Goal: Navigation & Orientation: Find specific page/section

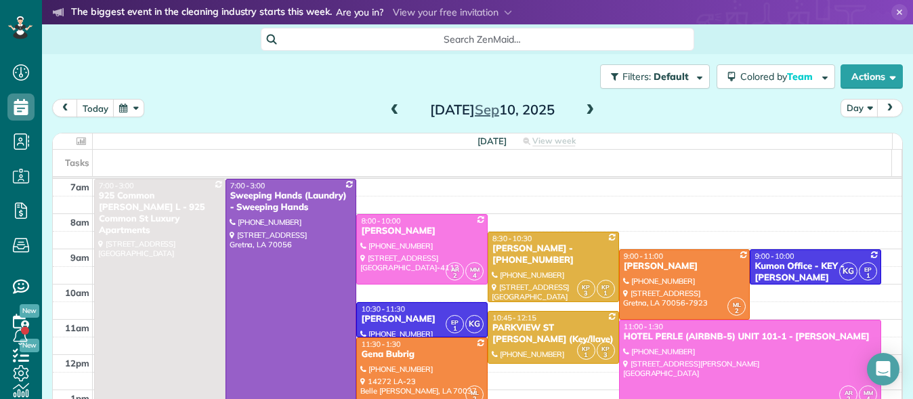
scroll to position [154, 0]
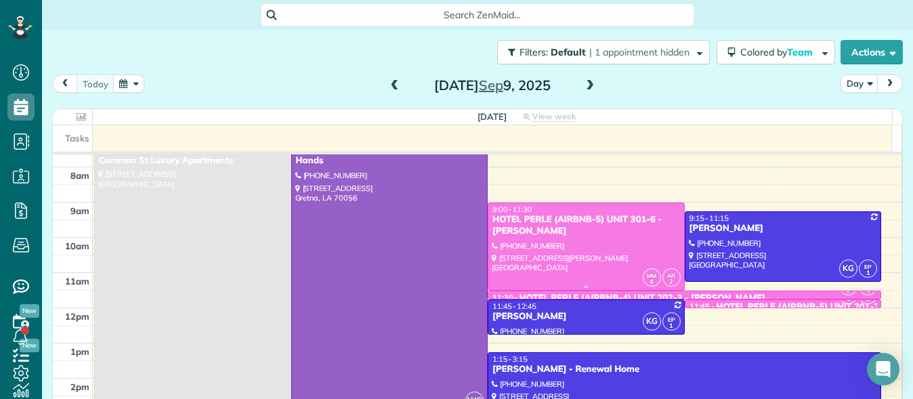
scroll to position [20, 0]
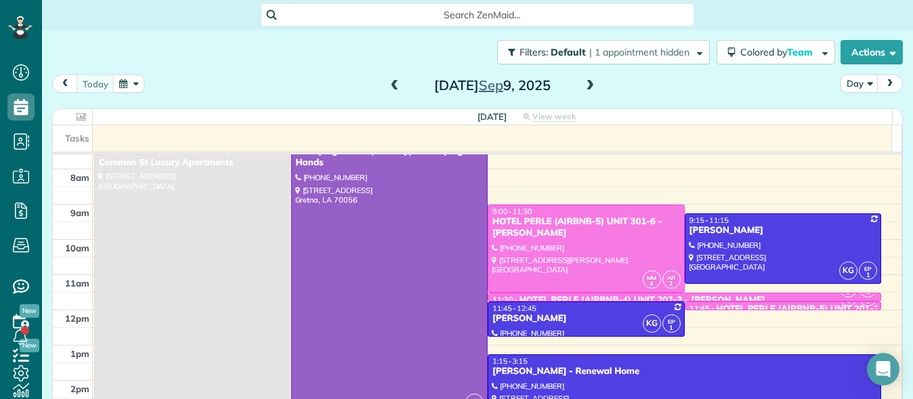
click at [587, 89] on span at bounding box center [590, 86] width 15 height 12
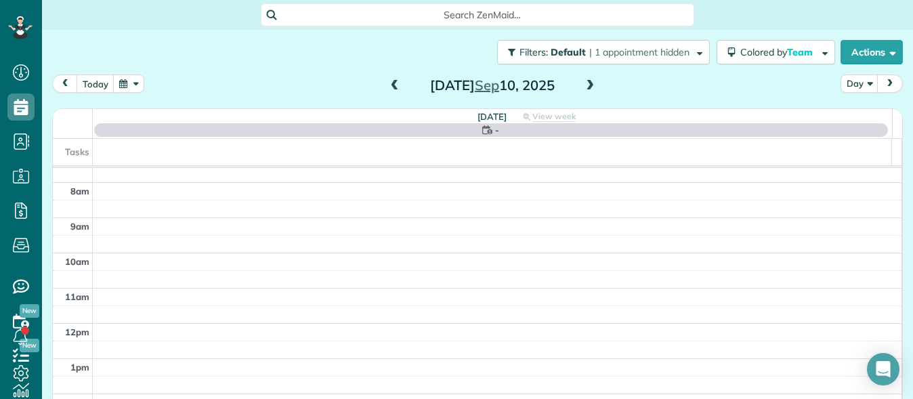
scroll to position [0, 0]
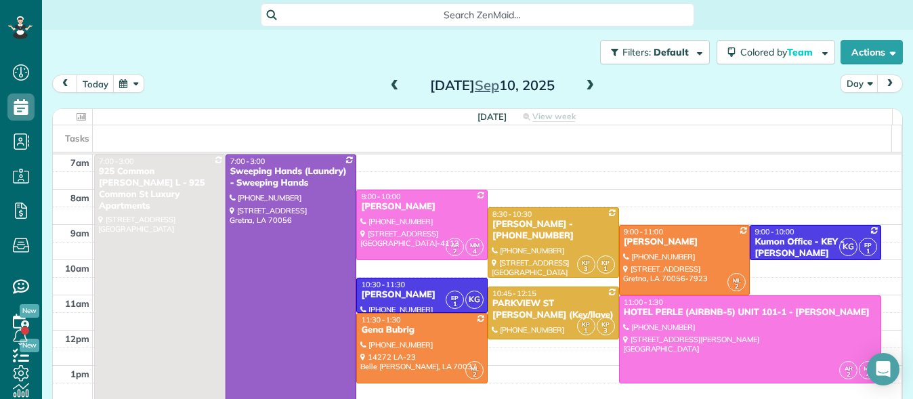
click at [587, 89] on span at bounding box center [590, 86] width 15 height 12
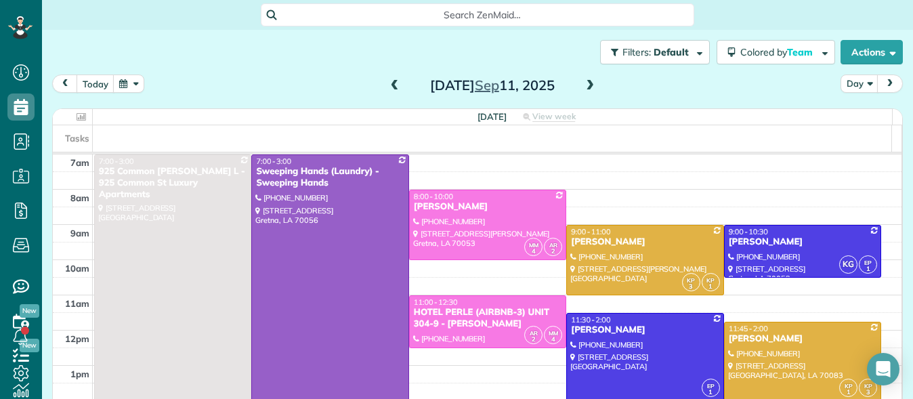
click at [587, 89] on span at bounding box center [590, 86] width 15 height 12
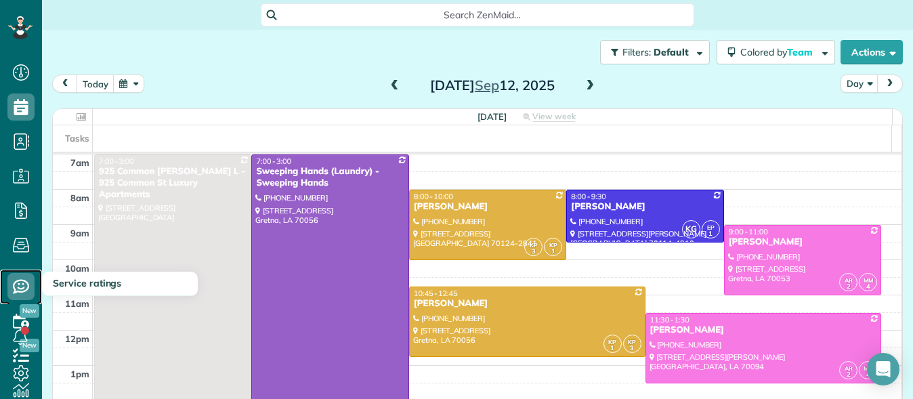
click at [17, 285] on icon at bounding box center [20, 286] width 27 height 27
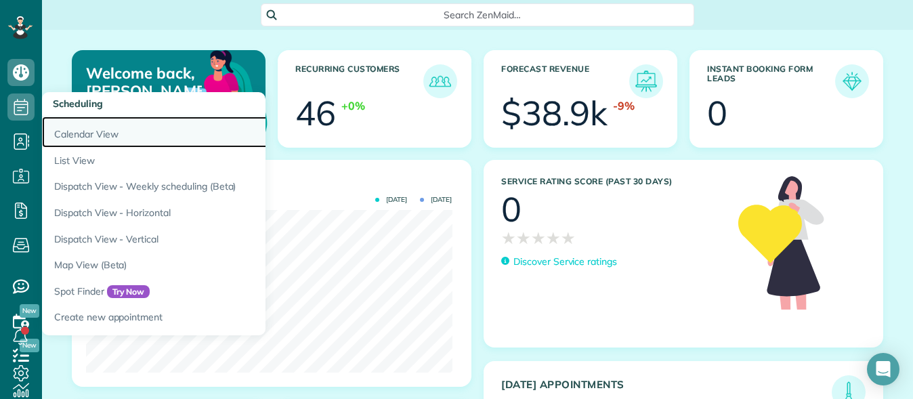
click at [87, 133] on link "Calendar View" at bounding box center [211, 132] width 339 height 31
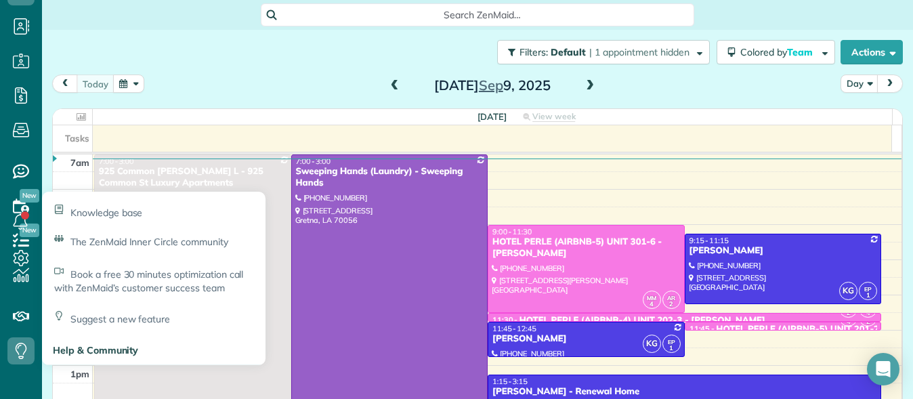
scroll to position [125, 0]
